Goal: Find contact information: Find contact information

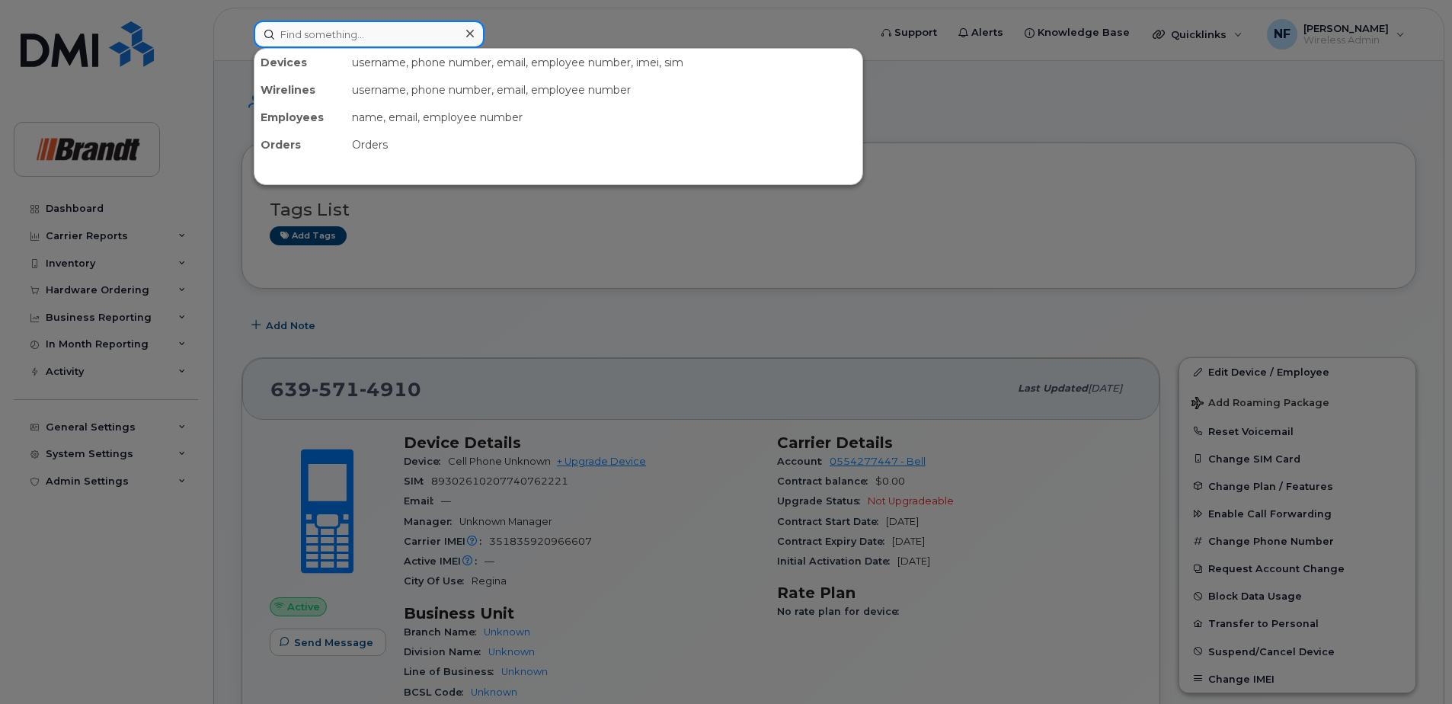
click at [399, 43] on input at bounding box center [369, 34] width 231 height 27
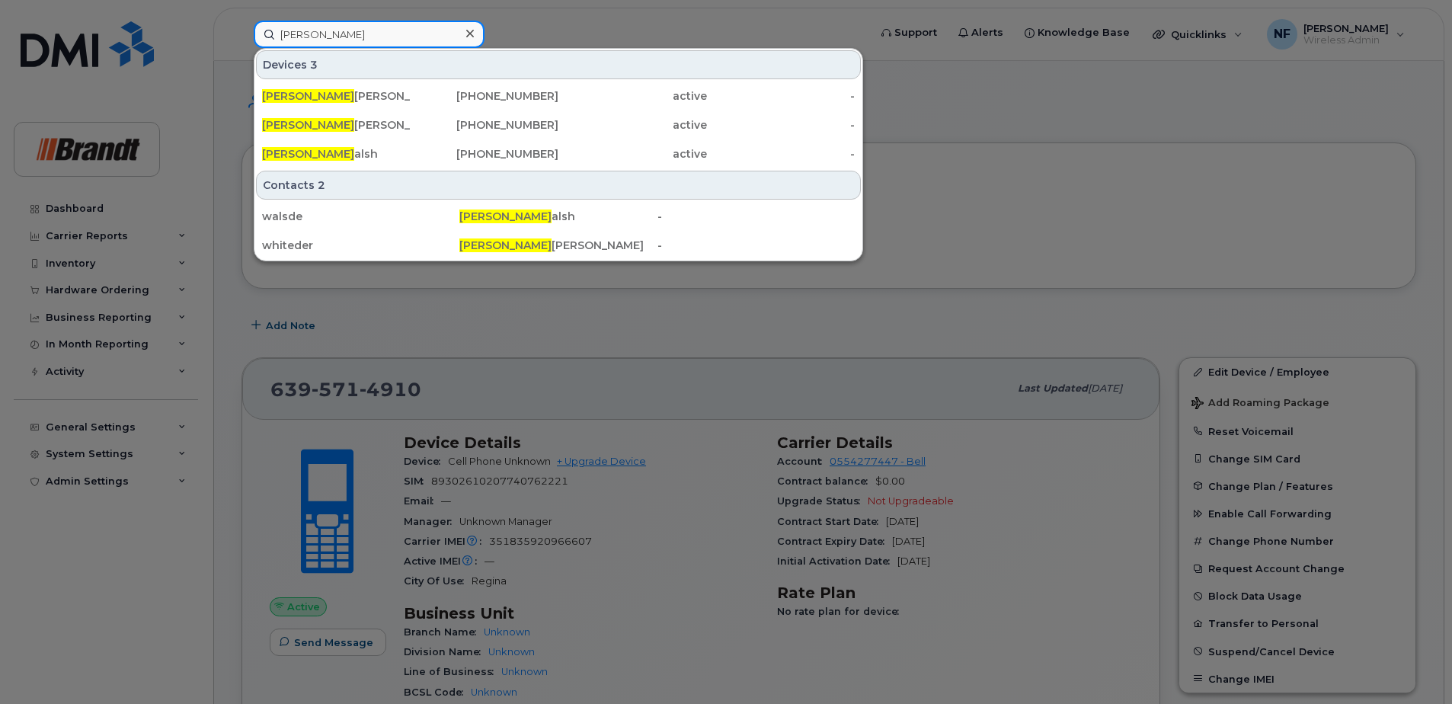
type input "[PERSON_NAME]"
click at [453, 118] on div "[PHONE_NUMBER]" at bounding box center [485, 124] width 149 height 15
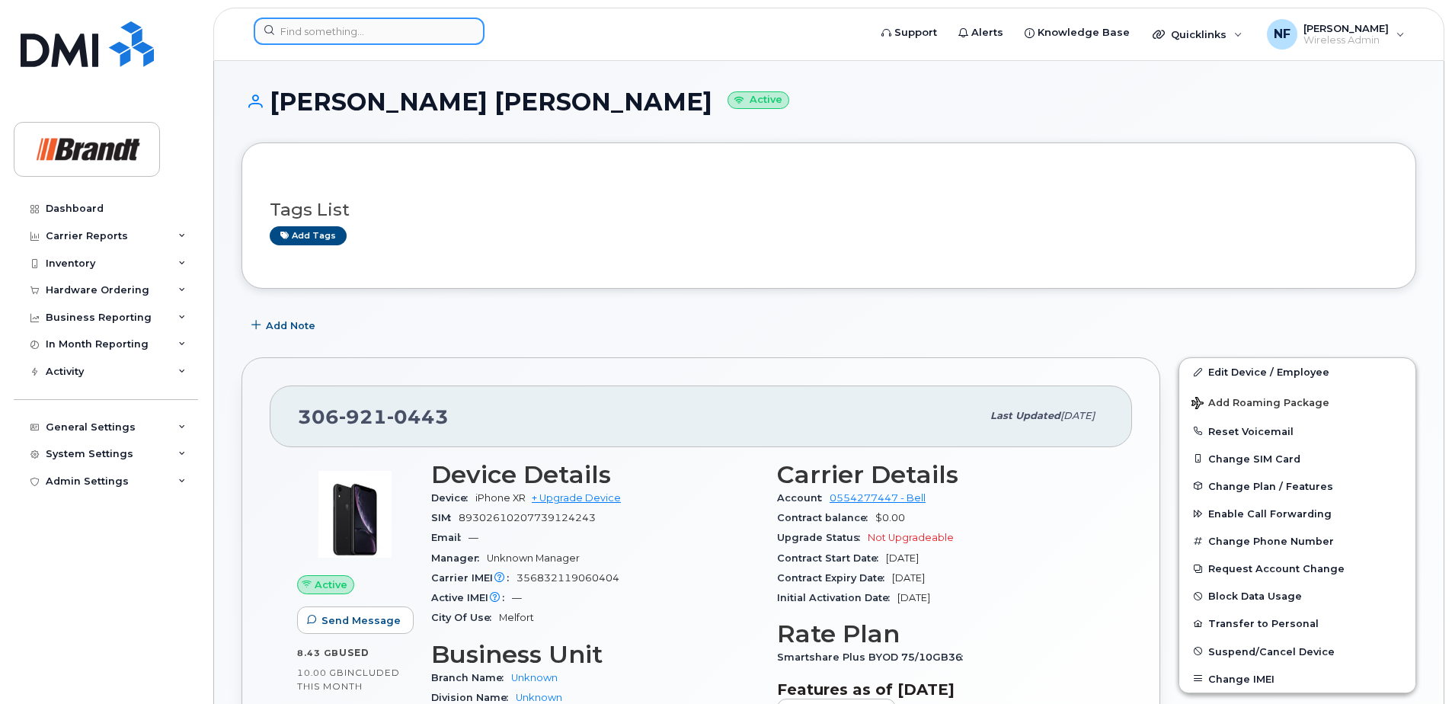
click at [388, 35] on input at bounding box center [369, 31] width 231 height 27
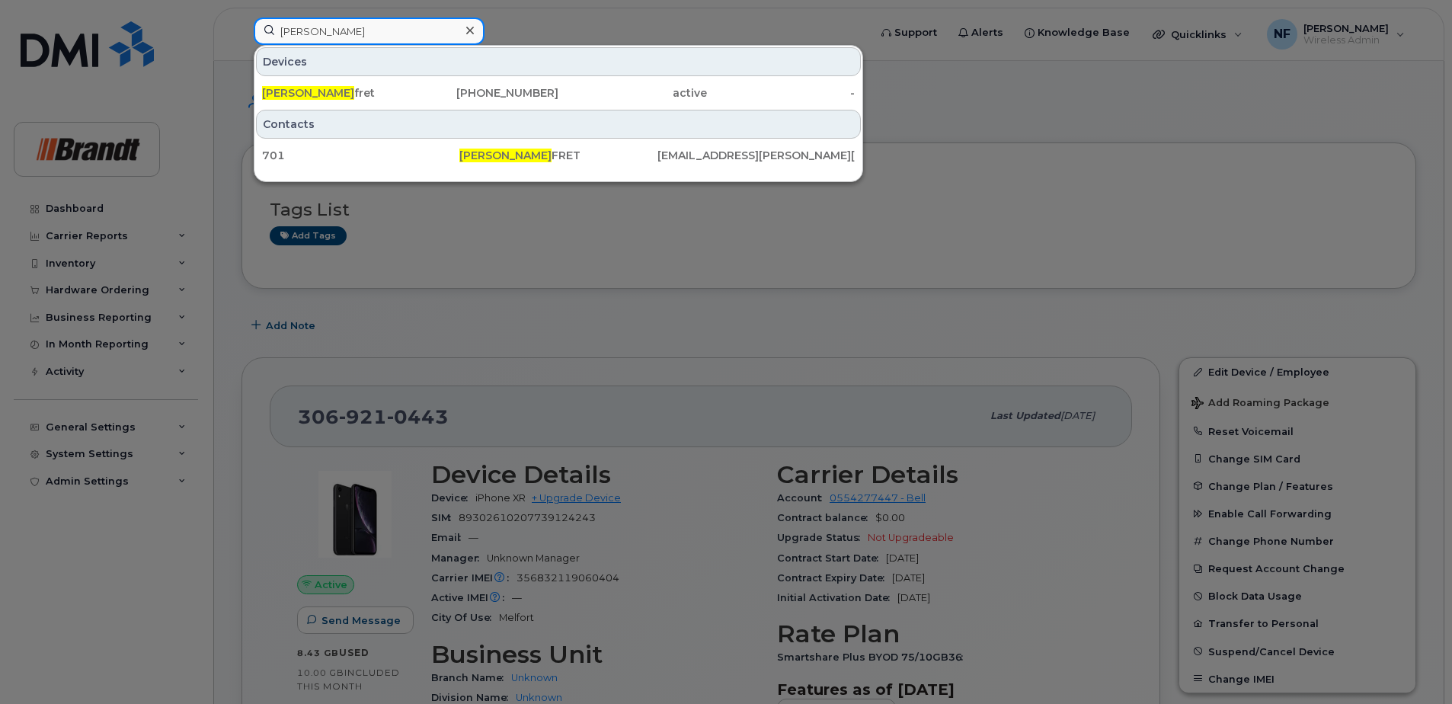
type input "lou maf"
click at [414, 92] on div "780-831-5382" at bounding box center [485, 92] width 149 height 15
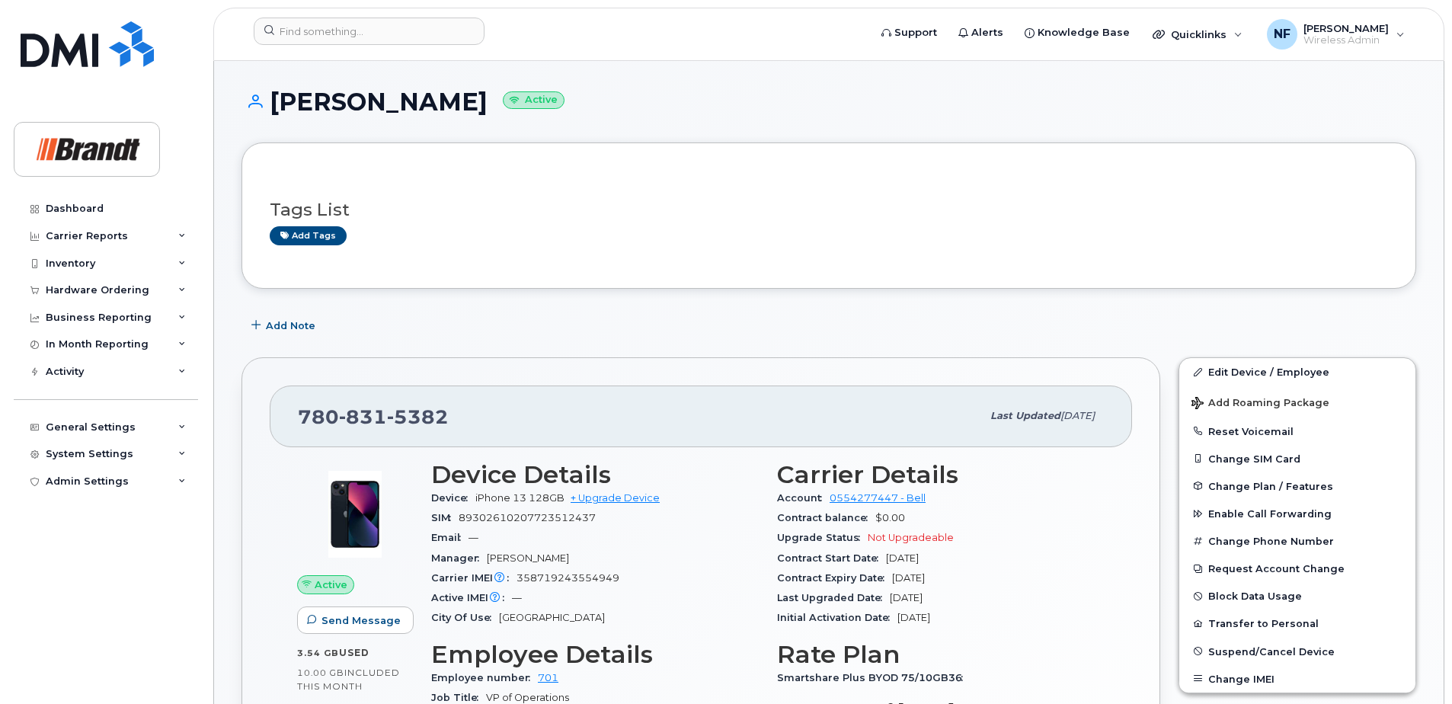
click at [415, 422] on span "5382" at bounding box center [418, 416] width 62 height 23
copy span "780 831 5382"
click at [372, 29] on input at bounding box center [369, 31] width 231 height 27
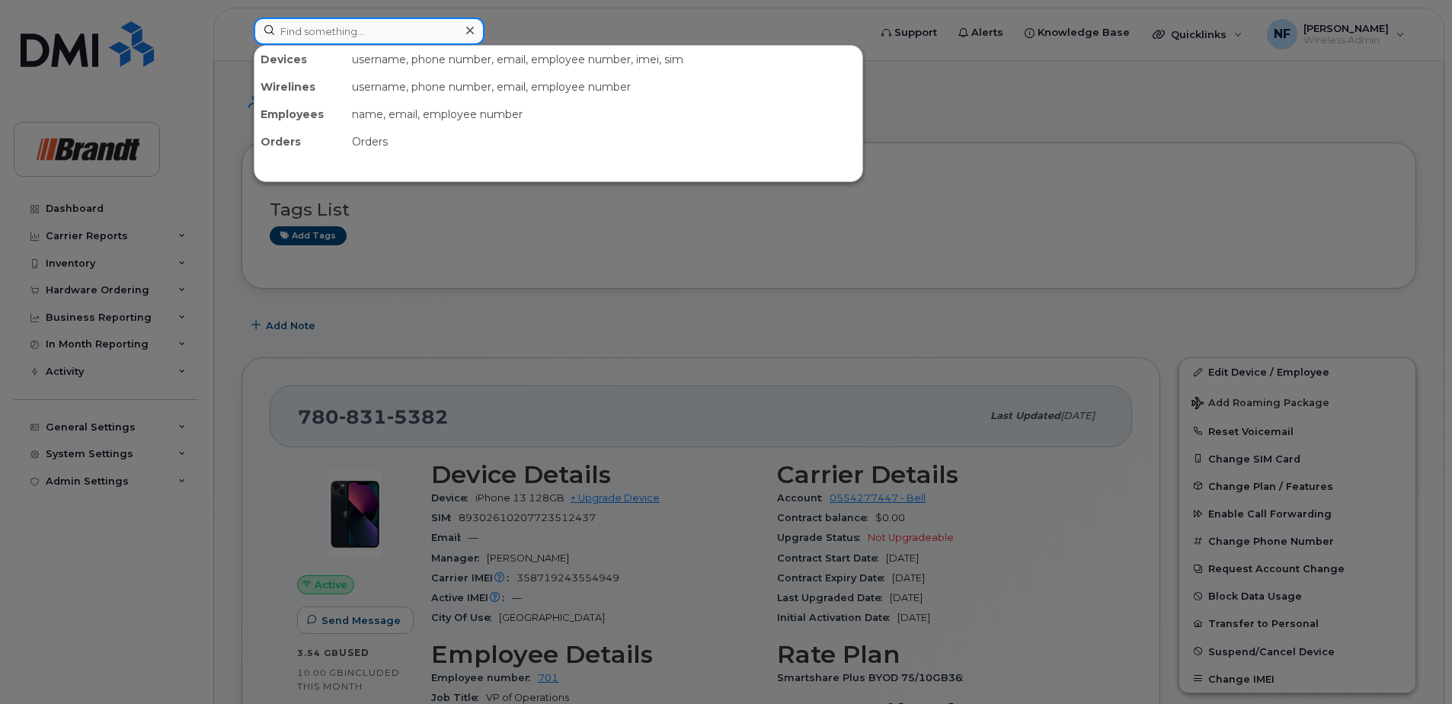
click at [408, 43] on input at bounding box center [369, 31] width 231 height 27
paste input "3063461624"
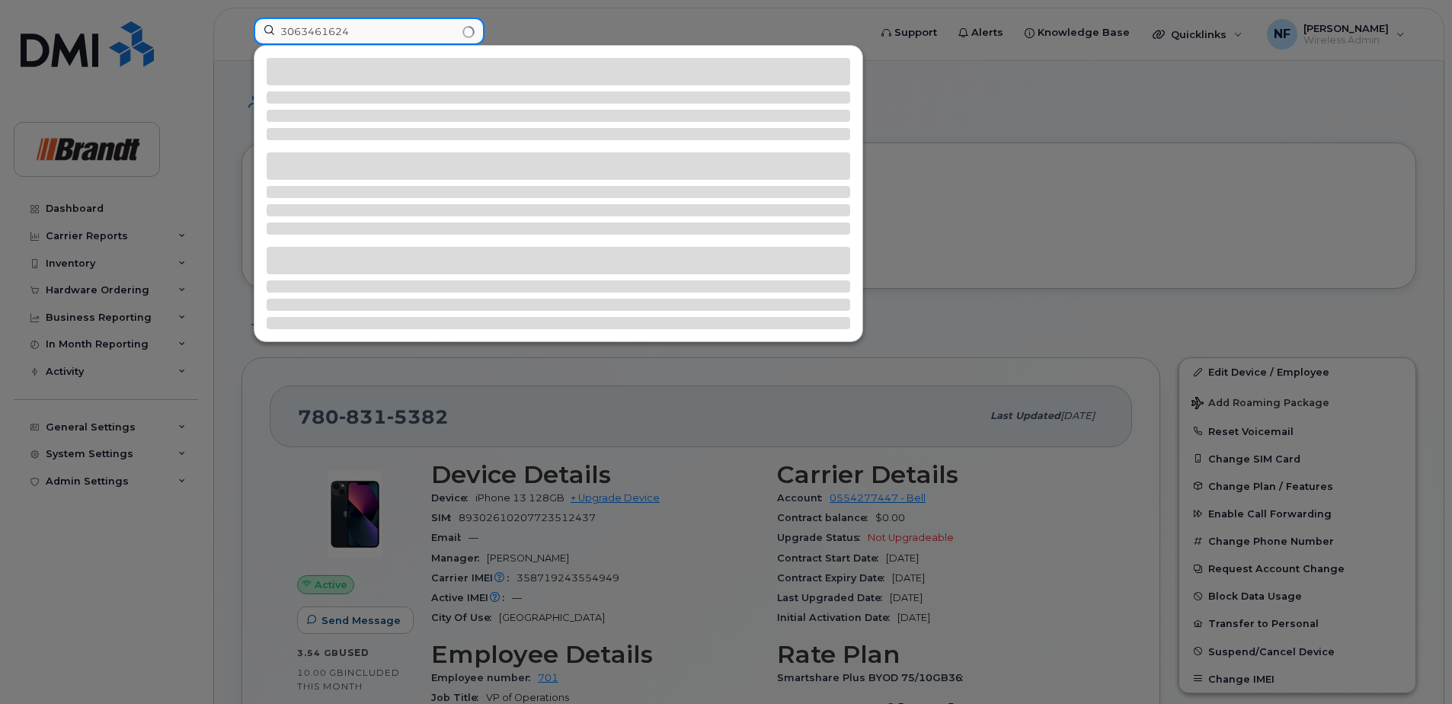
type input "3063461624"
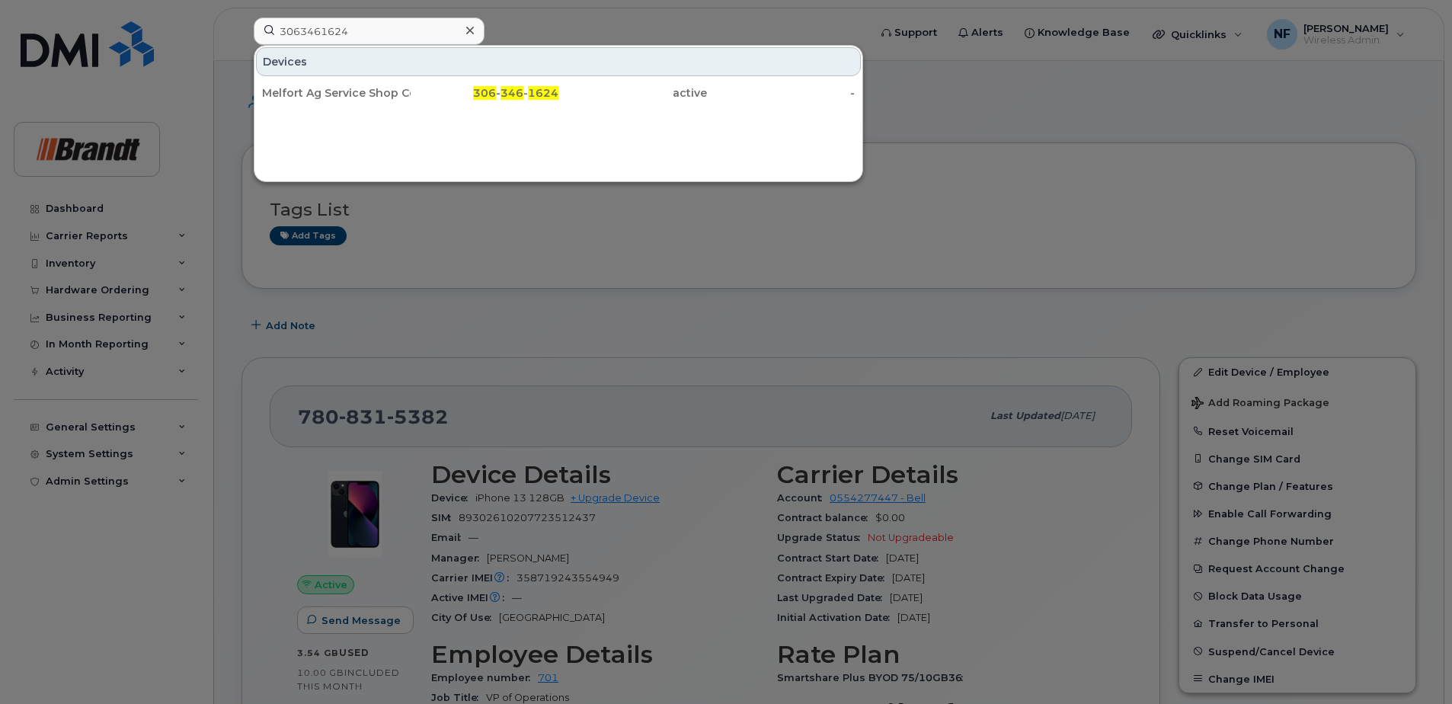
drag, startPoint x: 384, startPoint y: 91, endPoint x: 714, endPoint y: 142, distance: 334.0
click at [384, 90] on div "Melfort Ag Service Shop Cell" at bounding box center [336, 92] width 149 height 15
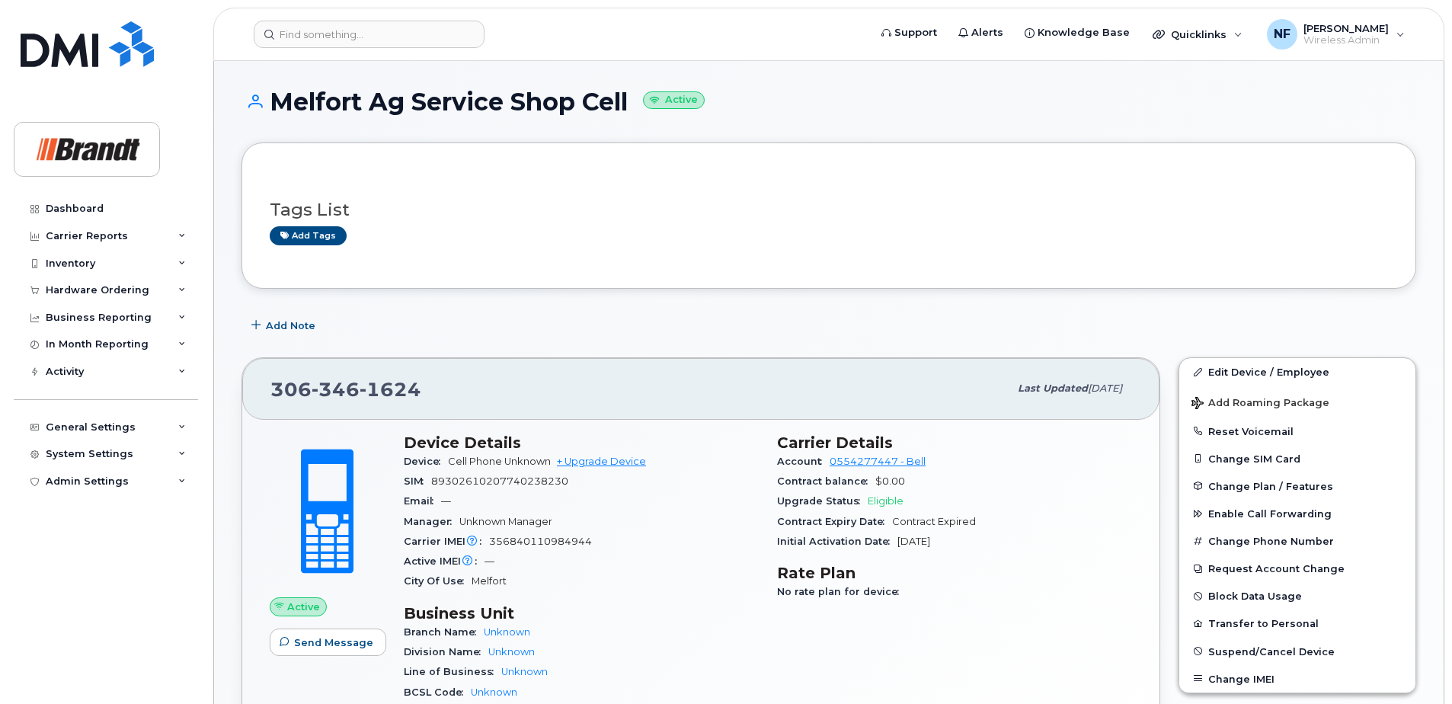
scroll to position [76, 0]
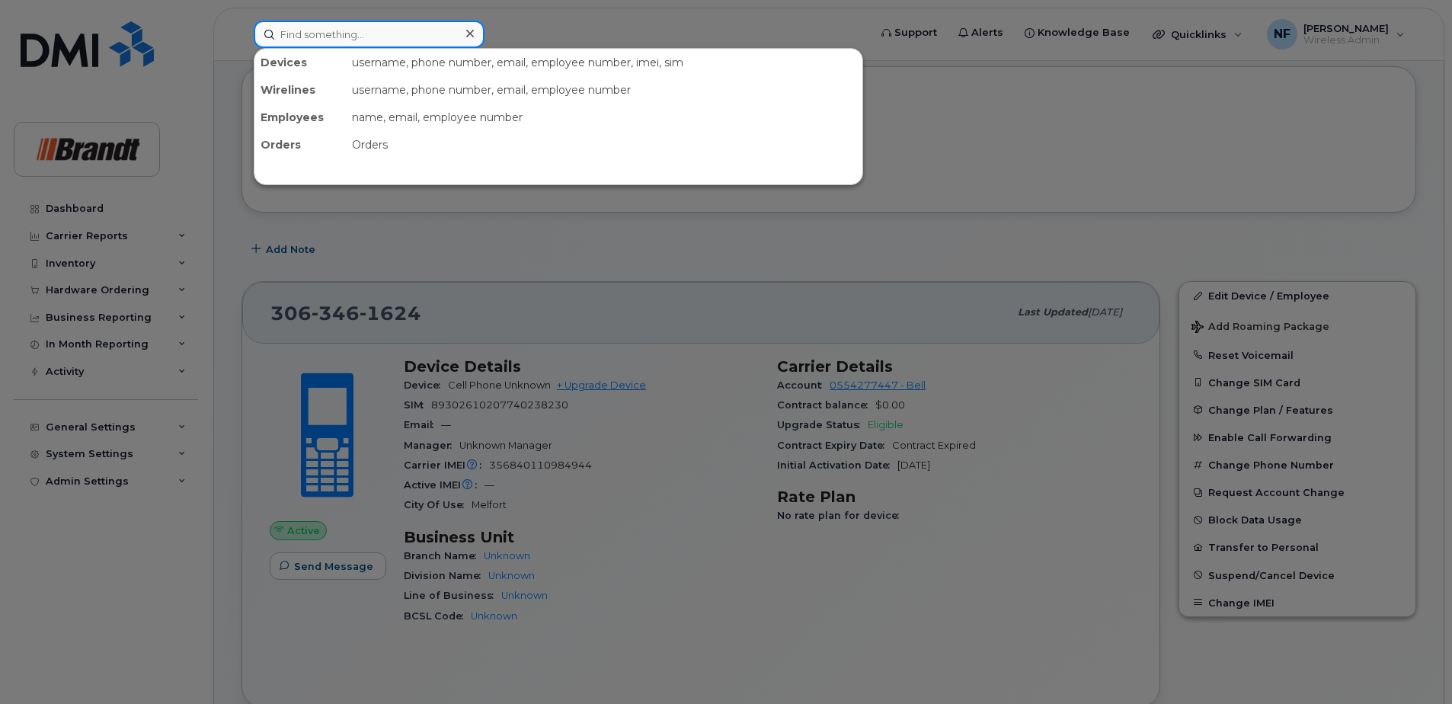
click at [395, 36] on input at bounding box center [369, 34] width 231 height 27
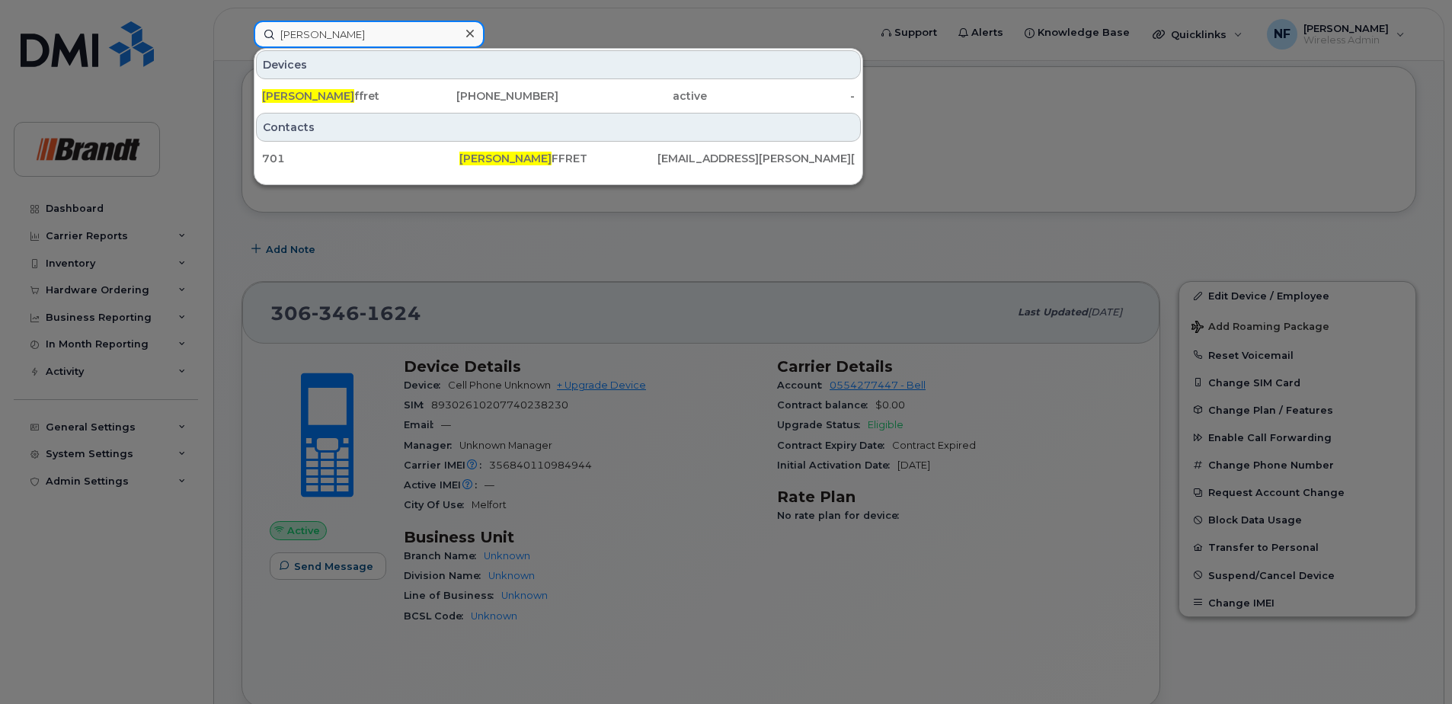
type input "lou ma"
click at [417, 93] on div "780-831-5382" at bounding box center [485, 95] width 149 height 15
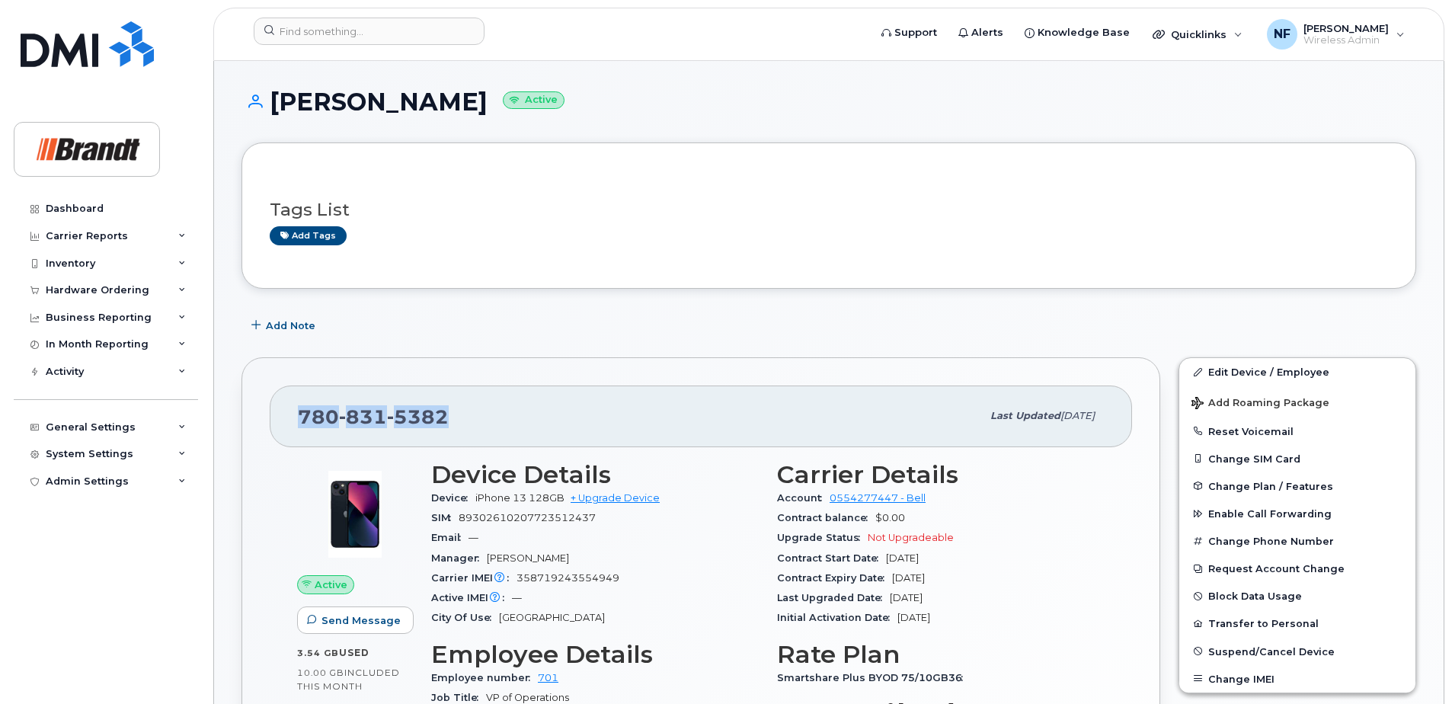
drag, startPoint x: 452, startPoint y: 417, endPoint x: 302, endPoint y: 414, distance: 150.2
click at [302, 414] on div "[PHONE_NUMBER]" at bounding box center [640, 416] width 684 height 32
copy span "[PHONE_NUMBER]"
click at [387, 412] on span "831" at bounding box center [418, 416] width 62 height 23
